Goal: Submit feedback/report problem: Submit feedback/report problem

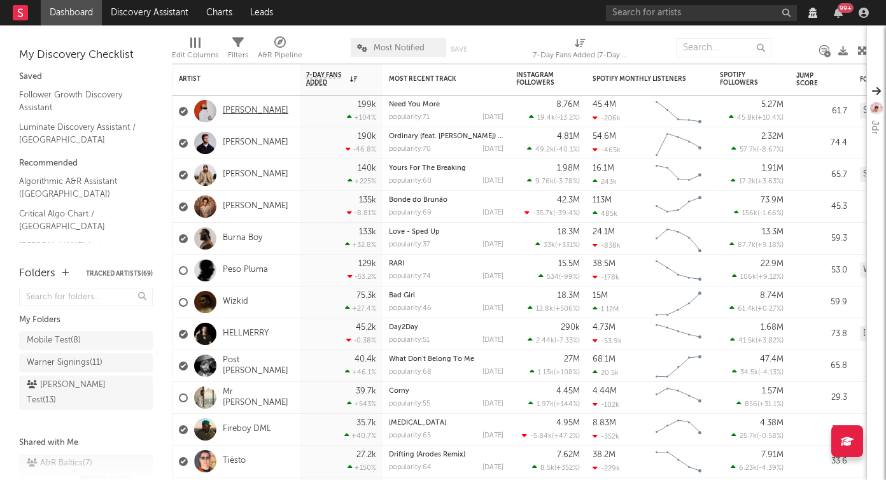
click at [251, 113] on link "[PERSON_NAME]" at bounding box center [256, 111] width 66 height 11
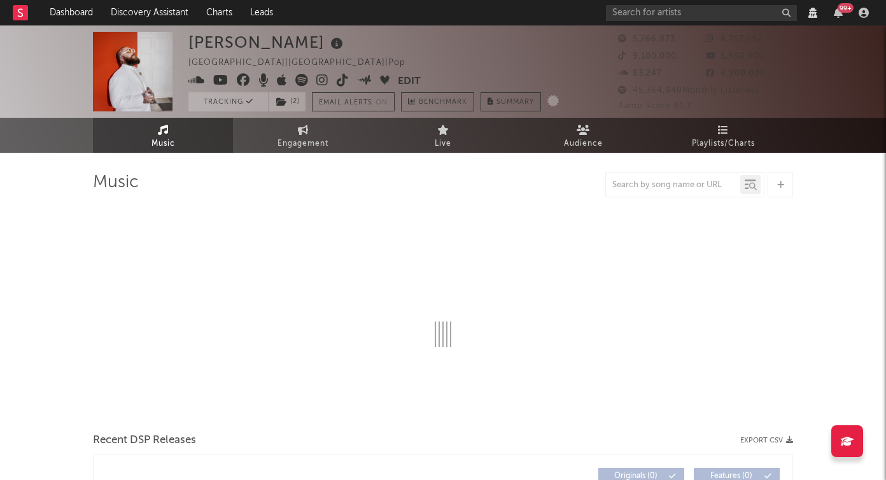
select select "View all"
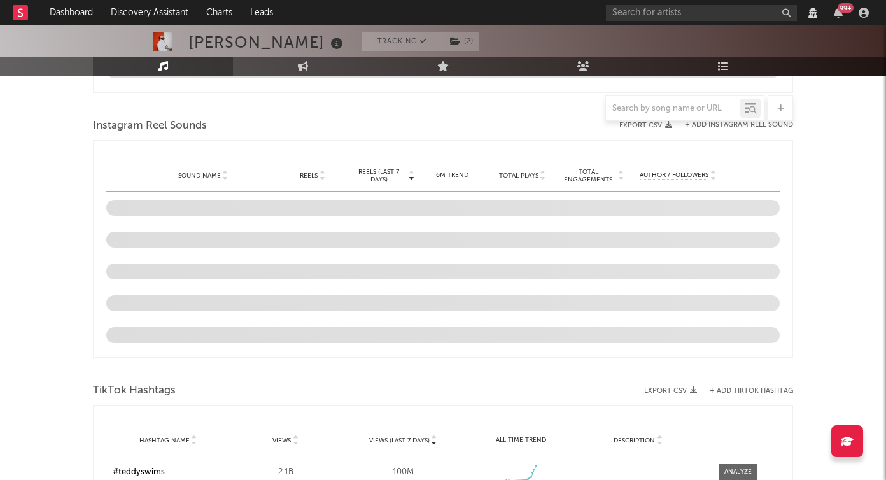
select select "6m"
select select "View all"
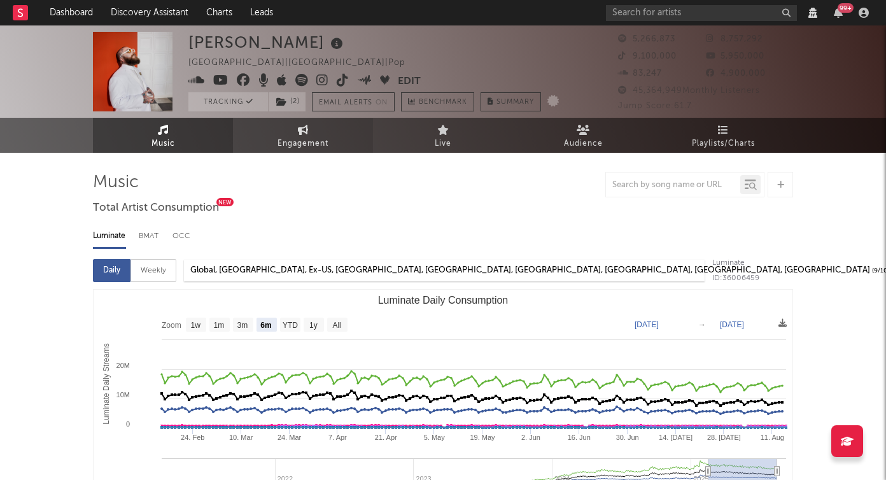
click at [283, 141] on span "Engagement" at bounding box center [302, 143] width 51 height 15
select select "1w"
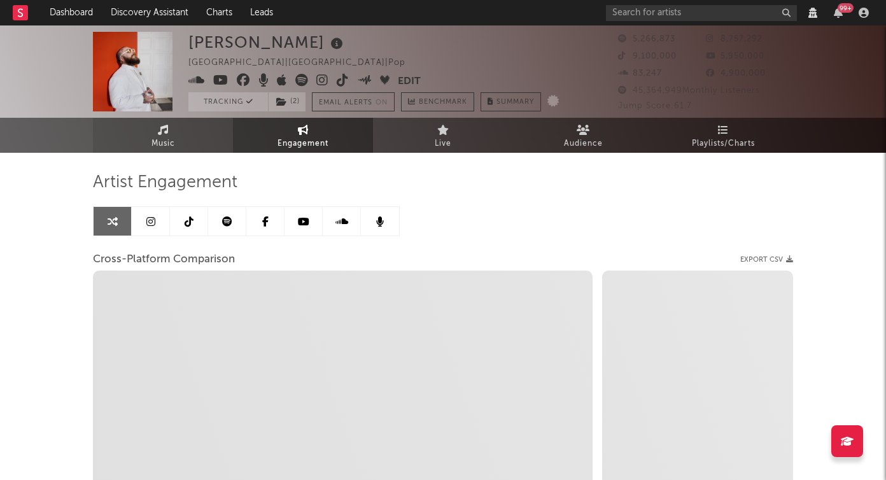
click at [209, 149] on link "Music" at bounding box center [163, 135] width 140 height 35
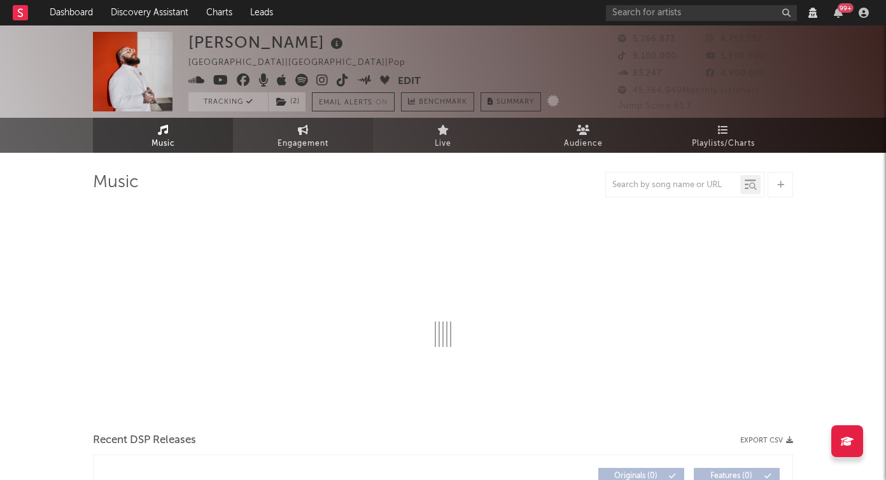
click at [292, 143] on span "Engagement" at bounding box center [302, 143] width 51 height 15
select select "1w"
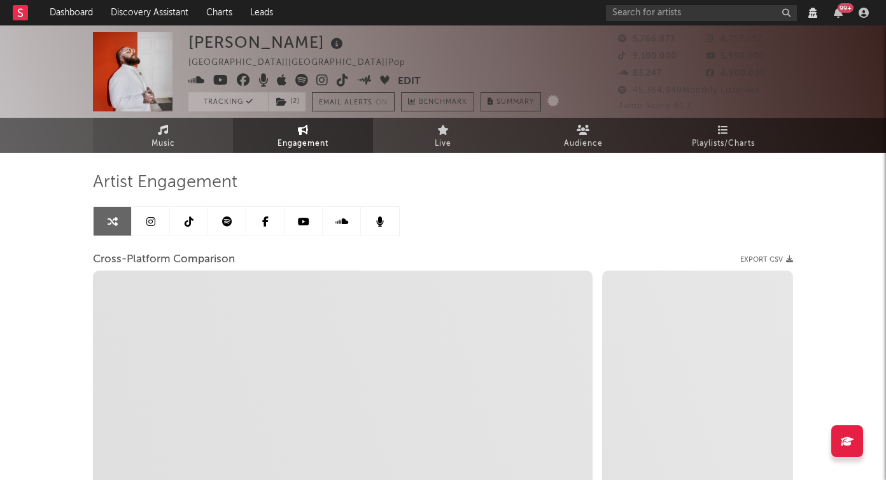
click at [169, 137] on span "Music" at bounding box center [163, 143] width 24 height 15
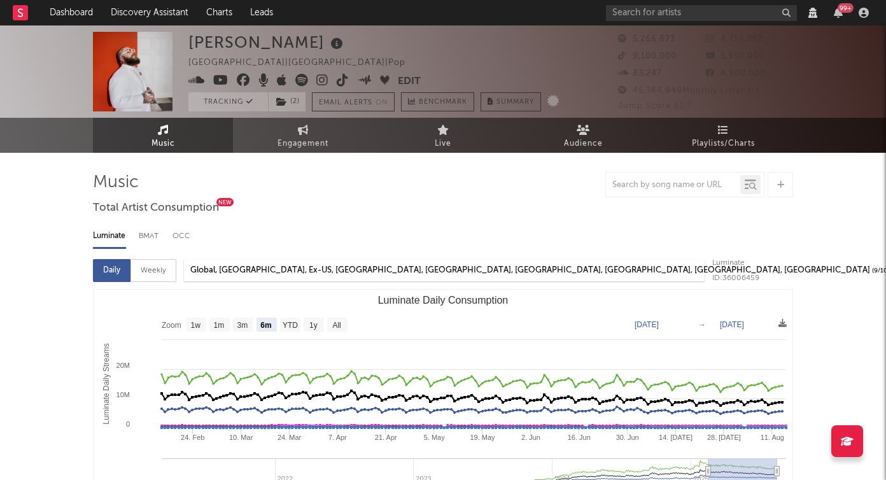
select select "View all"
select select "6m"
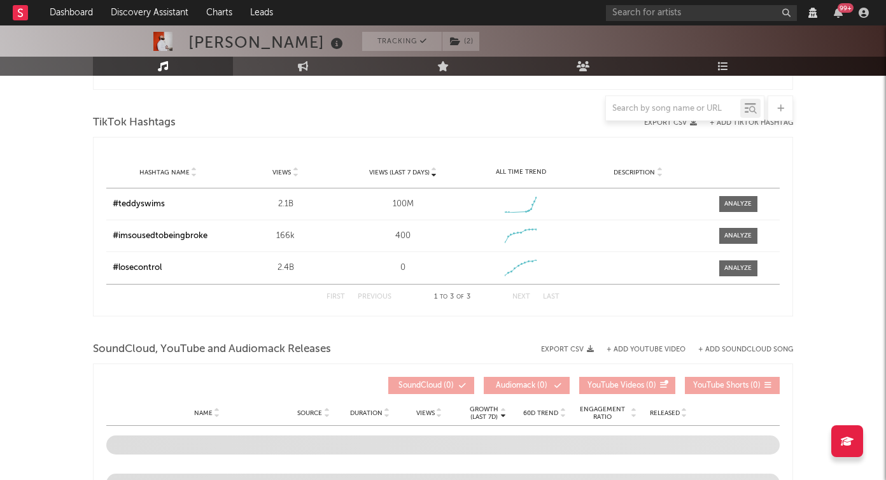
select select "View all"
select select "6m"
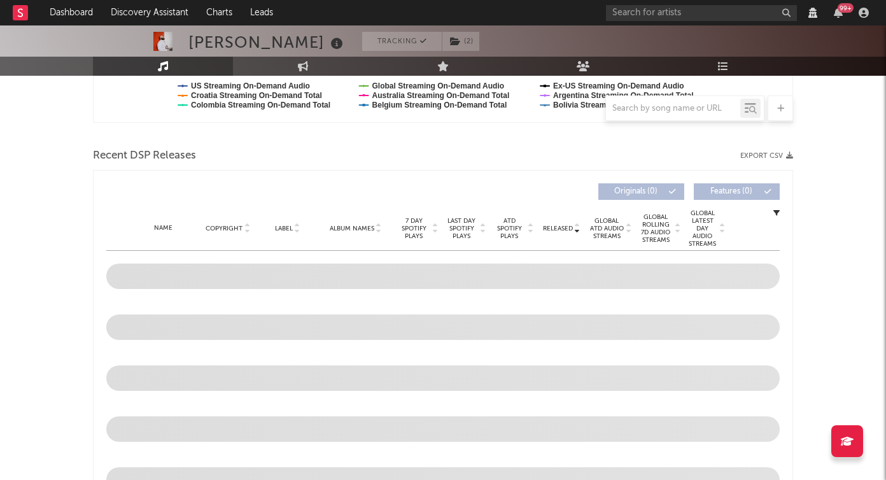
scroll to position [424, 0]
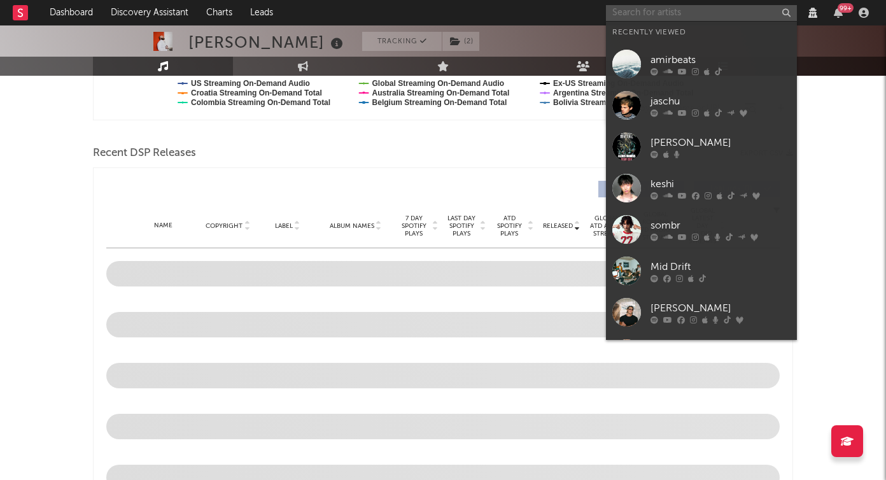
click at [718, 10] on input "text" at bounding box center [701, 13] width 191 height 16
click at [694, 55] on div "amirbeats" at bounding box center [720, 59] width 140 height 15
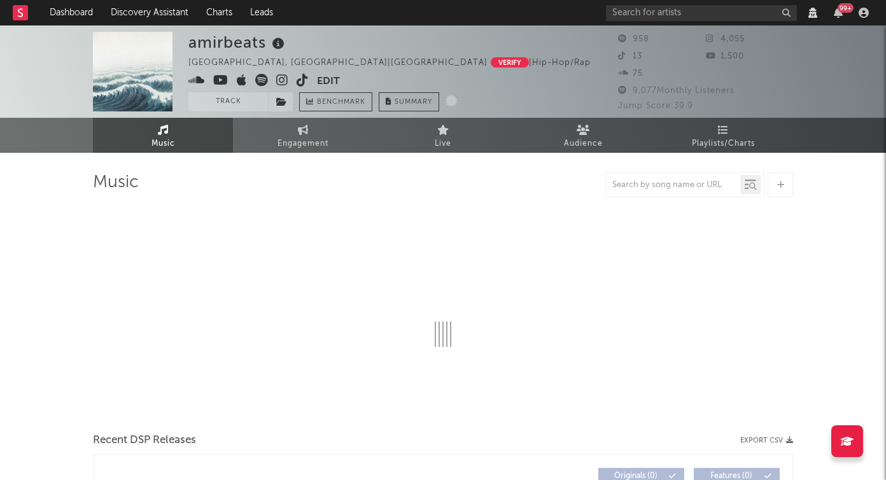
select select "View all"
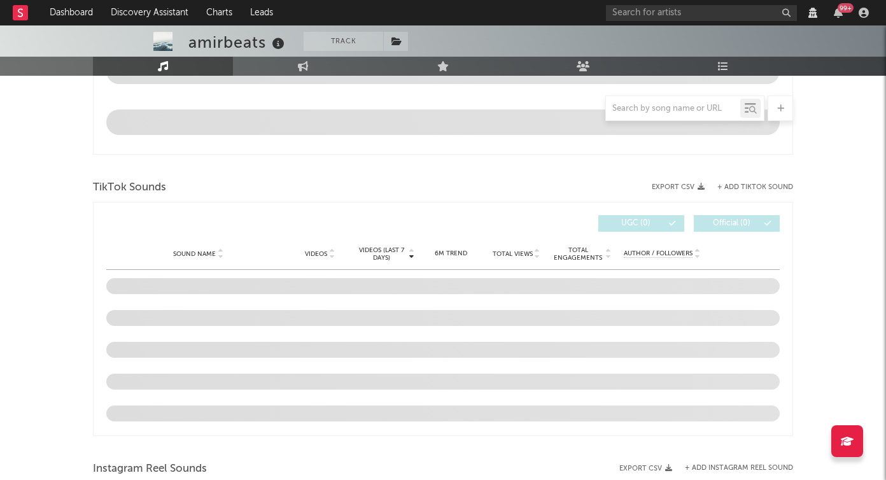
scroll to position [536, 0]
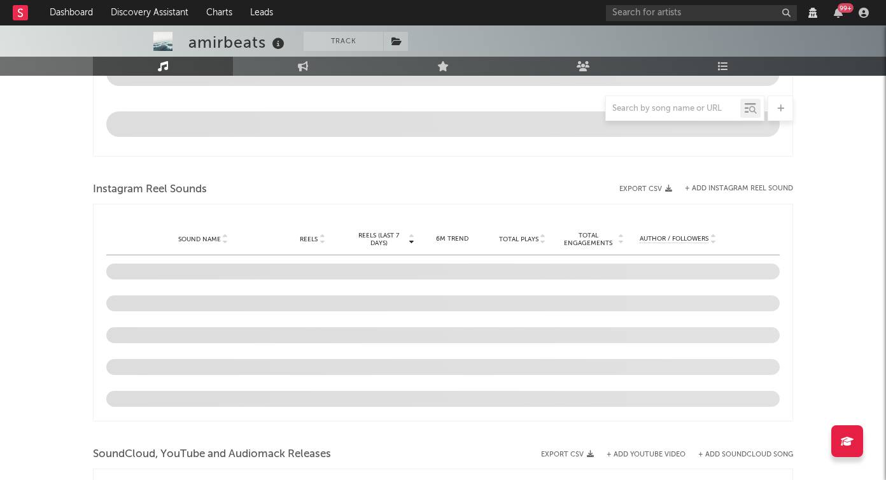
select select "View all"
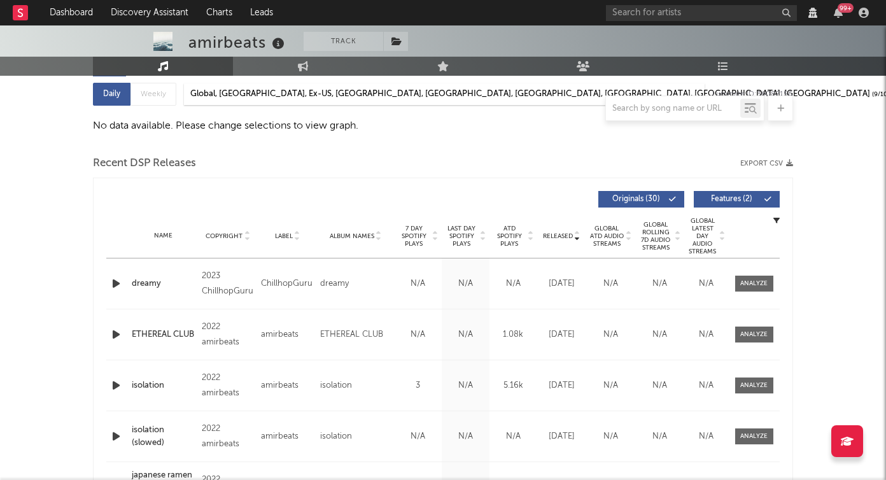
scroll to position [108, 0]
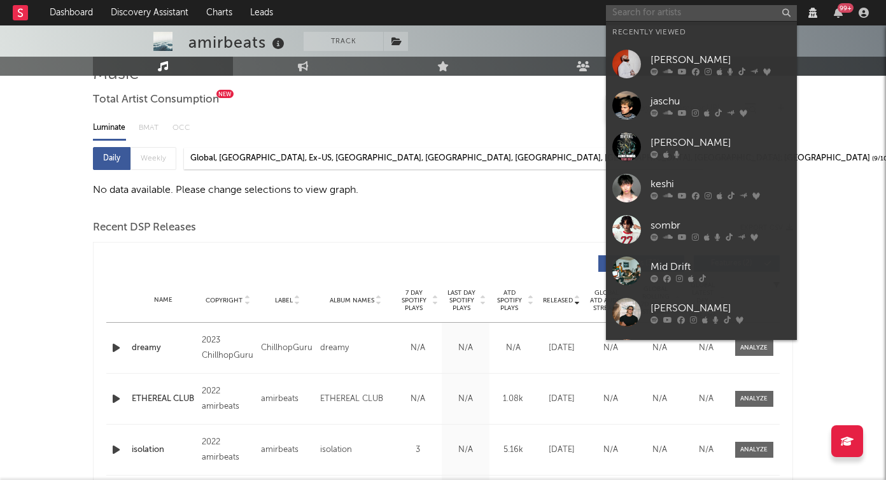
click at [690, 17] on input "text" at bounding box center [701, 13] width 191 height 16
click at [691, 57] on div "[PERSON_NAME]" at bounding box center [720, 59] width 140 height 15
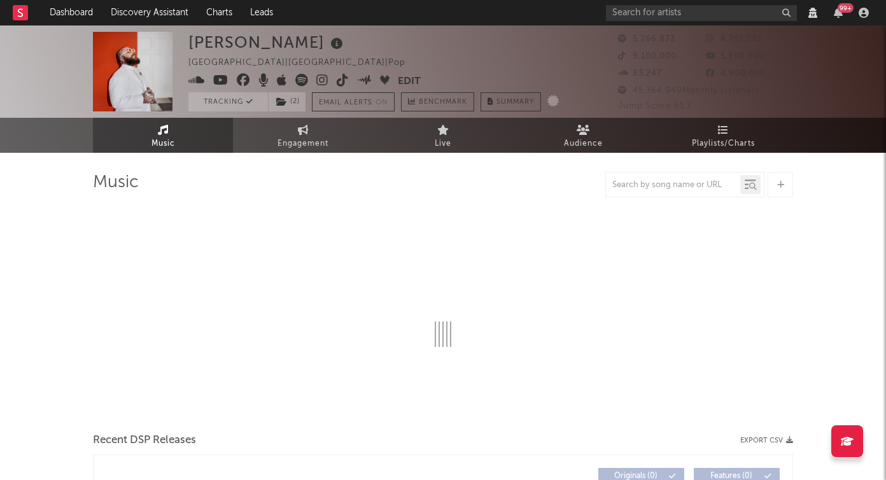
select select "View all"
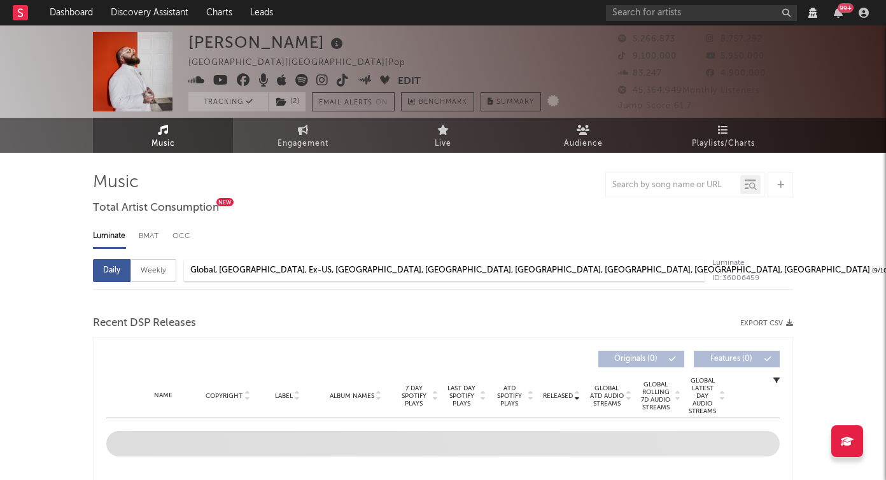
select select "6m"
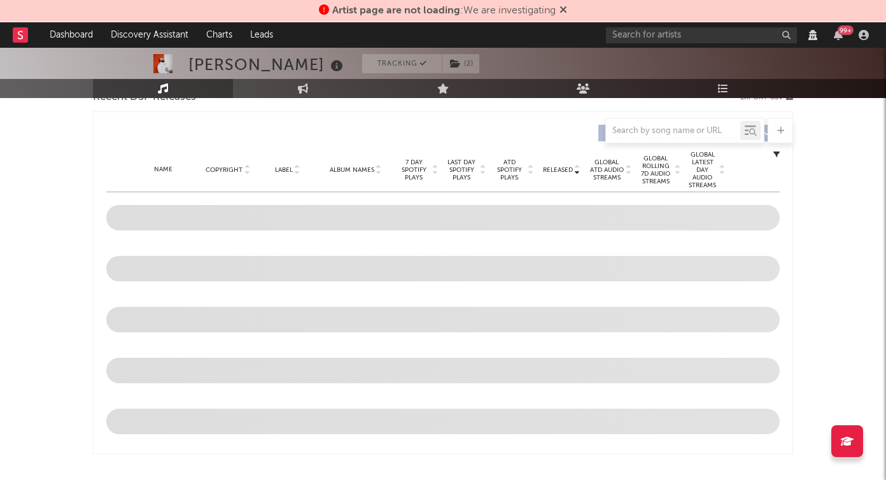
scroll to position [774, 0]
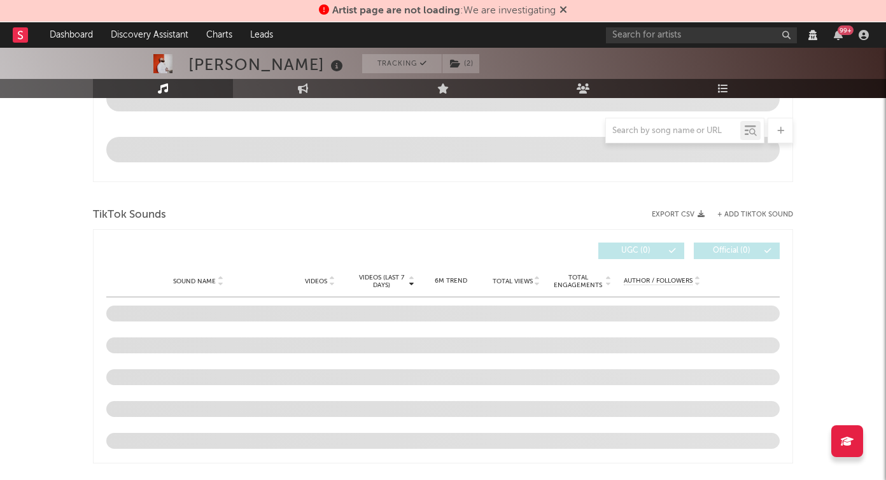
select select "View all"
select select "6m"
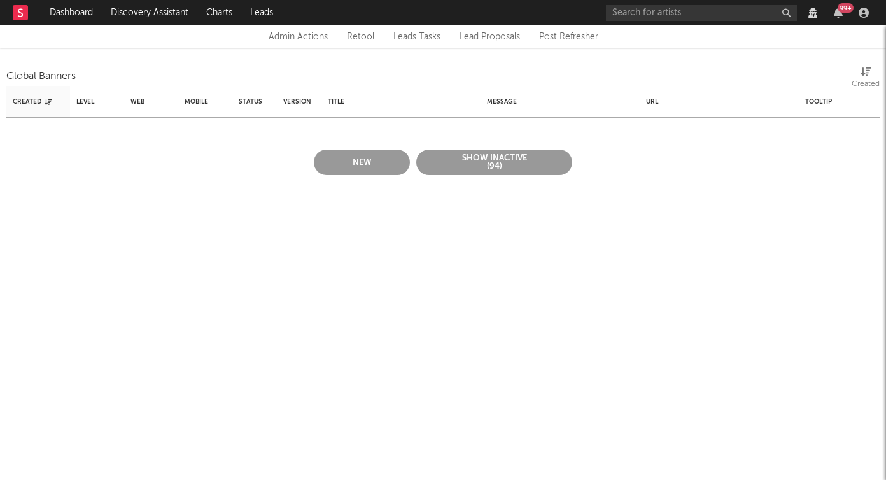
click at [372, 174] on button "New" at bounding box center [362, 162] width 96 height 25
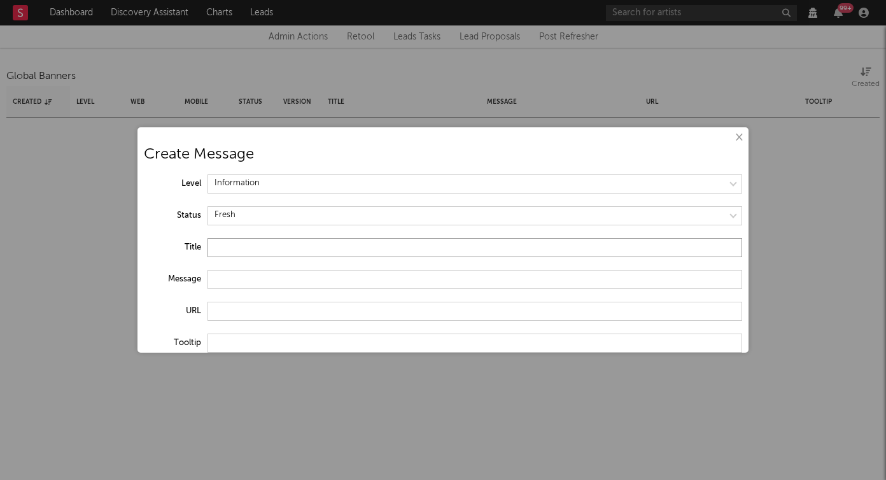
click at [255, 239] on input "text" at bounding box center [474, 247] width 535 height 19
click at [261, 207] on select at bounding box center [474, 215] width 535 height 19
select select "active"
click at [243, 248] on input "text" at bounding box center [474, 247] width 535 height 19
type input "Loading issues"
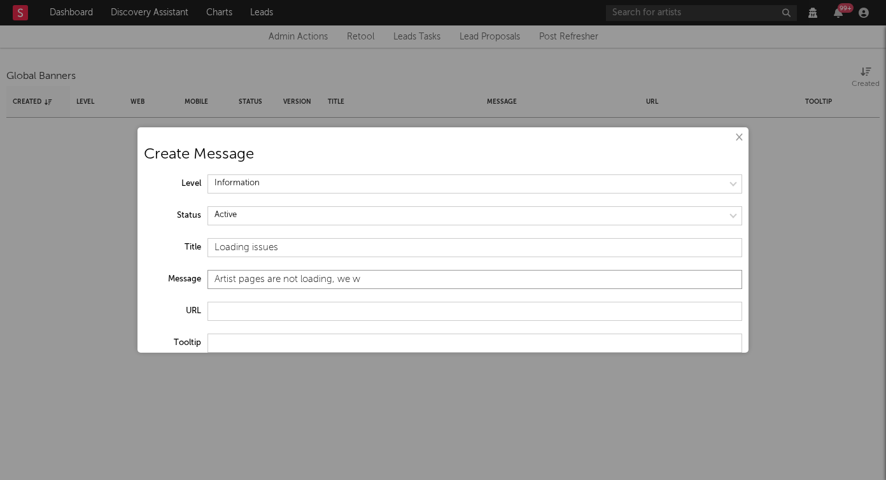
type input "Artist pages are not loading, we w"
click at [252, 246] on input "Loading issues" at bounding box center [474, 247] width 535 height 19
click at [253, 246] on input "Loading issues" at bounding box center [474, 247] width 535 height 19
drag, startPoint x: 253, startPoint y: 246, endPoint x: 242, endPoint y: 249, distance: 11.3
click at [253, 246] on input "Loading issues" at bounding box center [474, 247] width 535 height 19
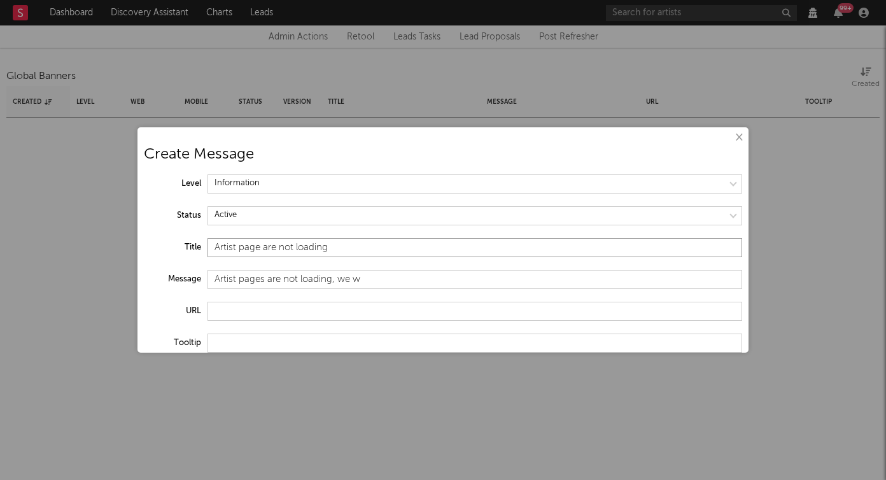
type input "Artist page are not loading"
type input "We are investigating"
click at [241, 173] on div "× Create Message Level Status Title Artist page are not loading Message We are …" at bounding box center [442, 239] width 611 height 225
click at [238, 184] on select at bounding box center [474, 183] width 535 height 19
select select "error"
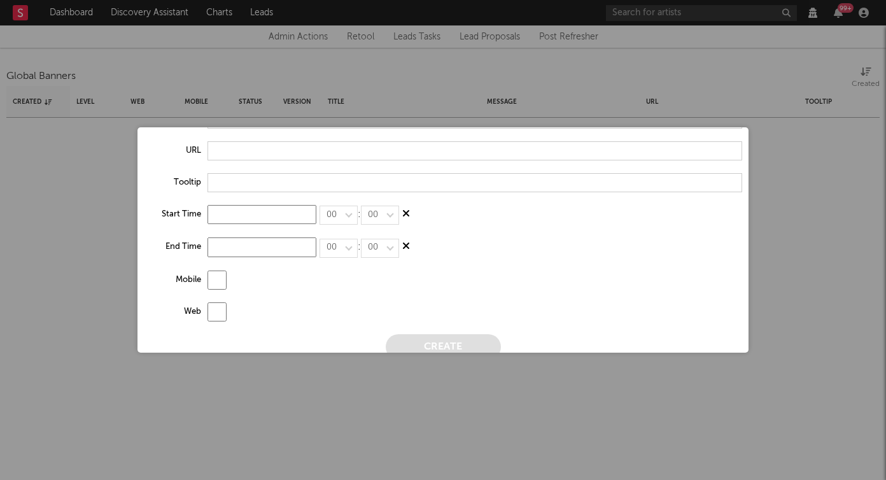
scroll to position [174, 0]
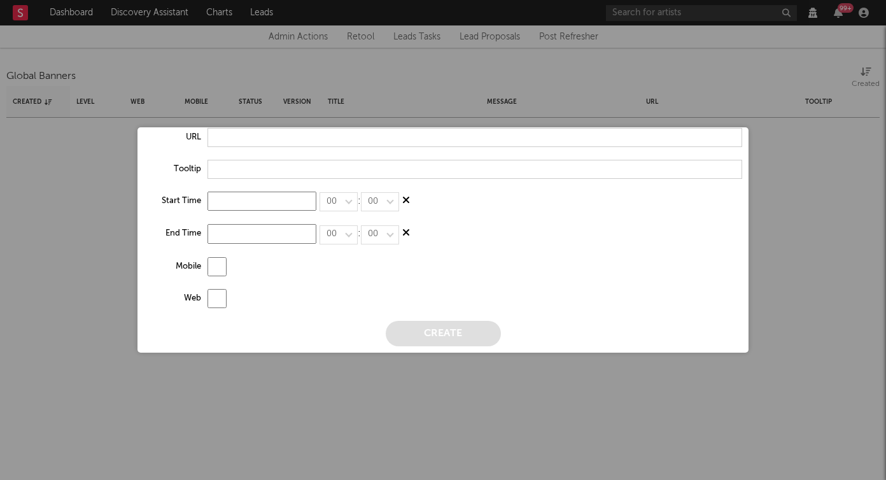
drag, startPoint x: 220, startPoint y: 262, endPoint x: 219, endPoint y: 281, distance: 19.1
click at [220, 262] on input "checkbox" at bounding box center [216, 266] width 19 height 19
checkbox input "true"
click at [220, 305] on input "checkbox" at bounding box center [216, 298] width 19 height 19
checkbox input "true"
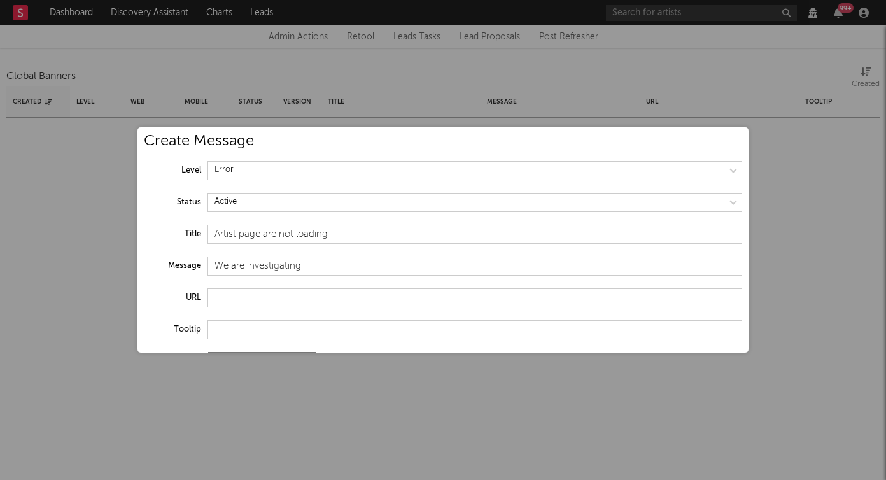
scroll to position [0, 0]
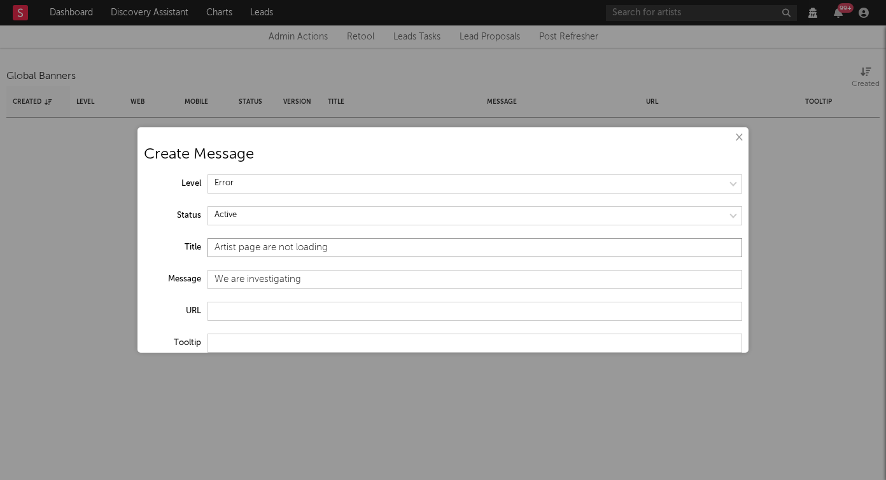
click at [377, 248] on input "Artist page are not loading" at bounding box center [474, 247] width 535 height 19
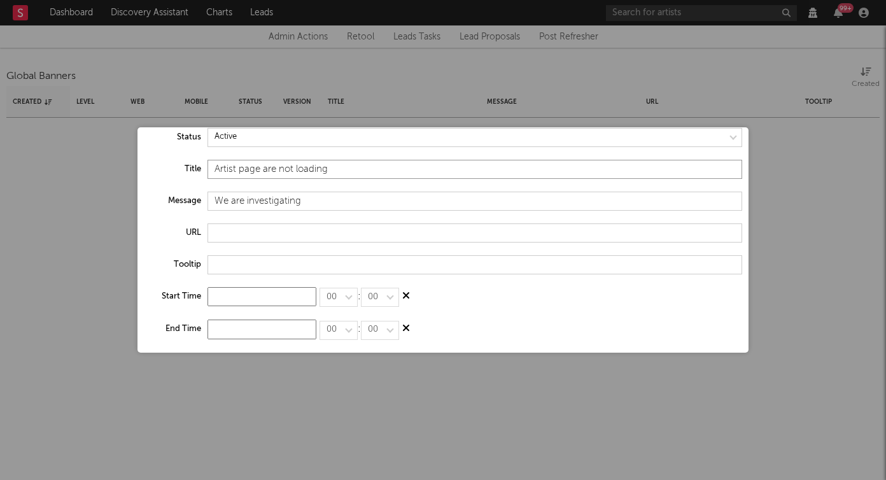
scroll to position [174, 0]
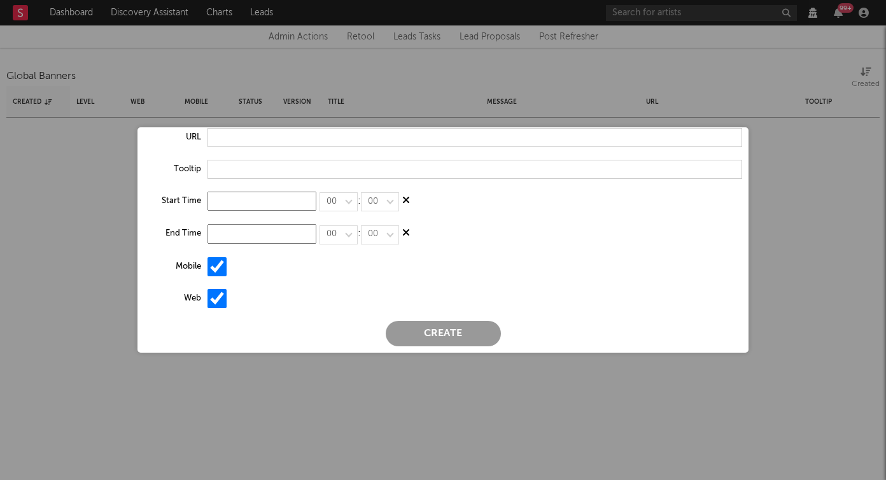
click at [433, 328] on button "Create" at bounding box center [443, 333] width 115 height 25
